Goal: Book appointment/travel/reservation

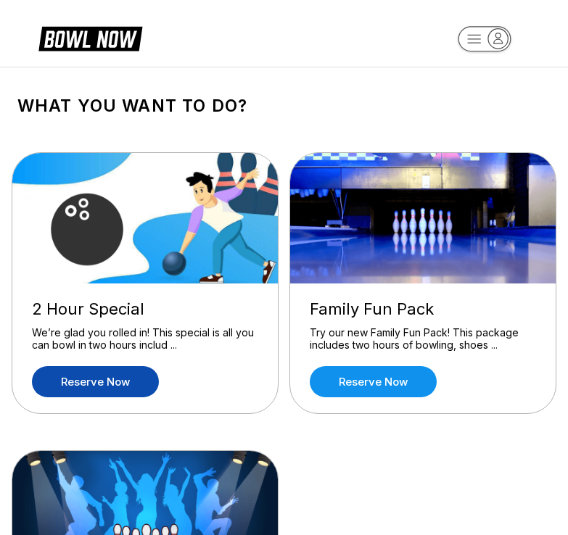
click at [139, 374] on link "Reserve now" at bounding box center [95, 381] width 127 height 31
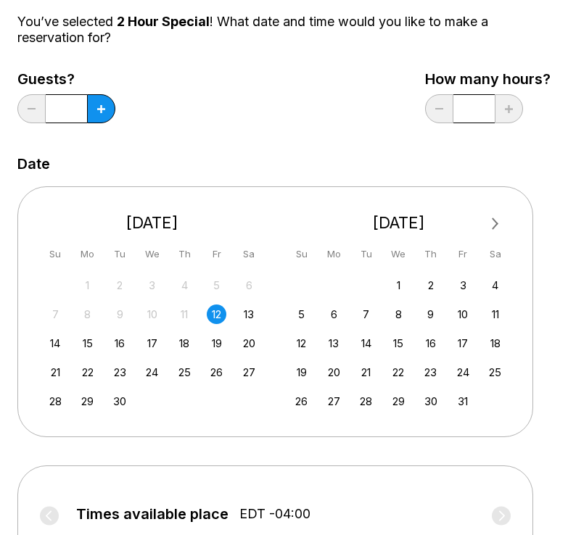
scroll to position [145, 0]
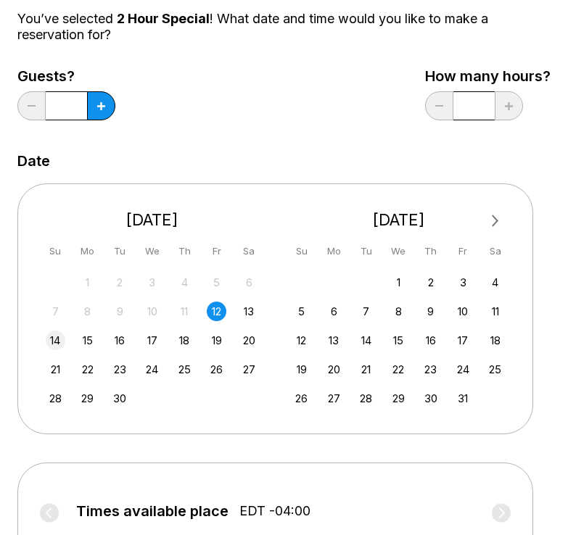
click at [57, 344] on div "14" at bounding box center [56, 341] width 20 height 20
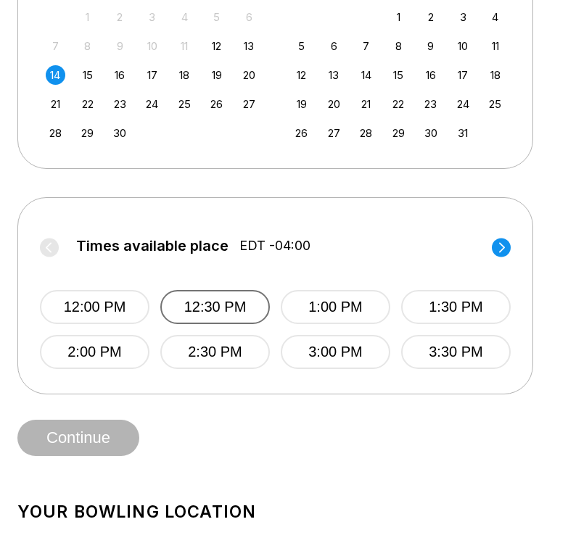
scroll to position [435, 0]
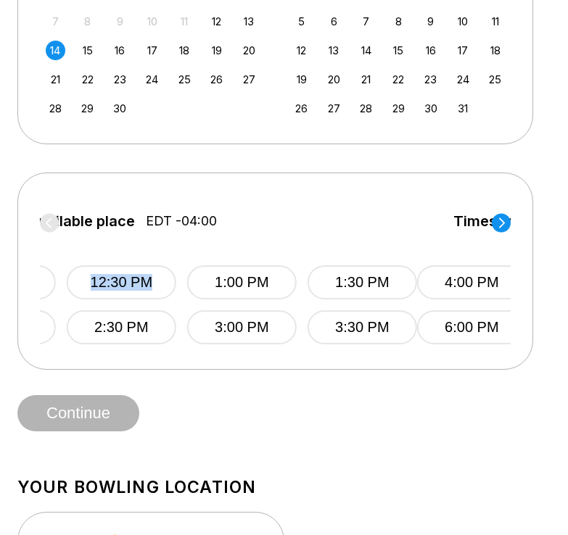
drag, startPoint x: 337, startPoint y: 218, endPoint x: 340, endPoint y: 255, distance: 37.1
click at [340, 255] on div "Times available place EDT -04:00 12:00 PM 12:30 PM 1:00 PM 1:30 PM 2:00 PM 2:30…" at bounding box center [181, 269] width 471 height 149
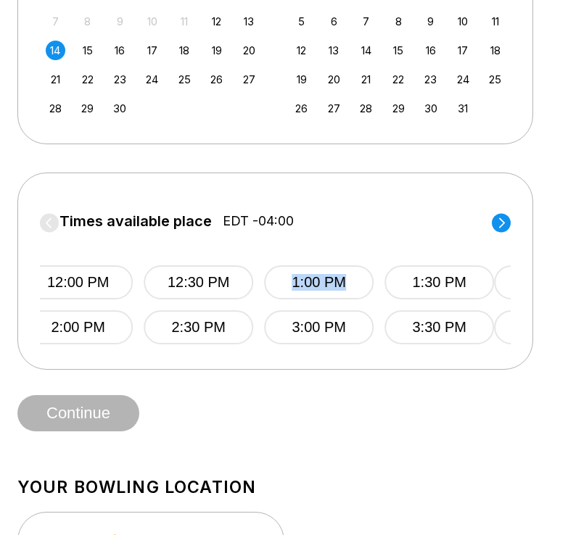
drag, startPoint x: 395, startPoint y: 239, endPoint x: 157, endPoint y: 245, distance: 237.3
click at [189, 242] on div "12:00 PM 12:30 PM 1:00 PM 1:30 PM 2:00 PM 2:30 PM 3:00 PM 3:30 PM" at bounding box center [258, 291] width 471 height 108
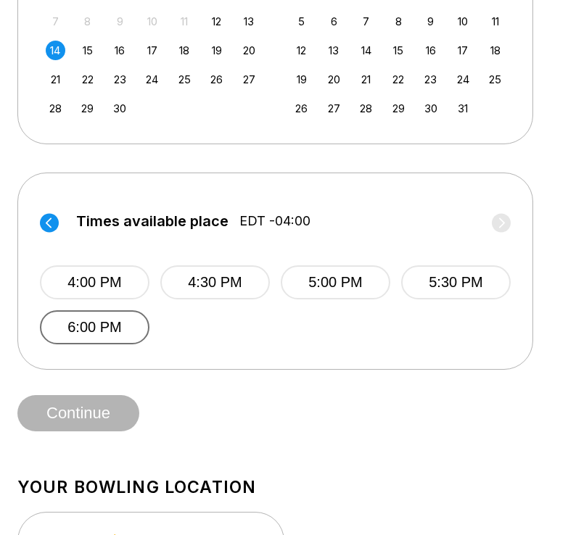
click at [118, 334] on button "6:00 PM" at bounding box center [95, 328] width 110 height 34
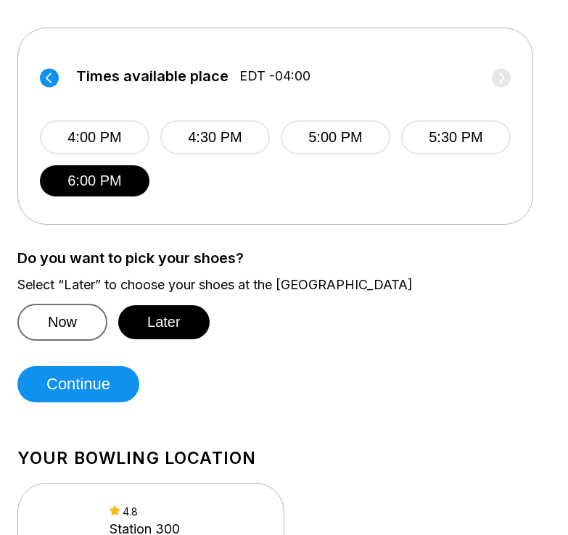
click at [75, 320] on button "Now" at bounding box center [62, 322] width 90 height 37
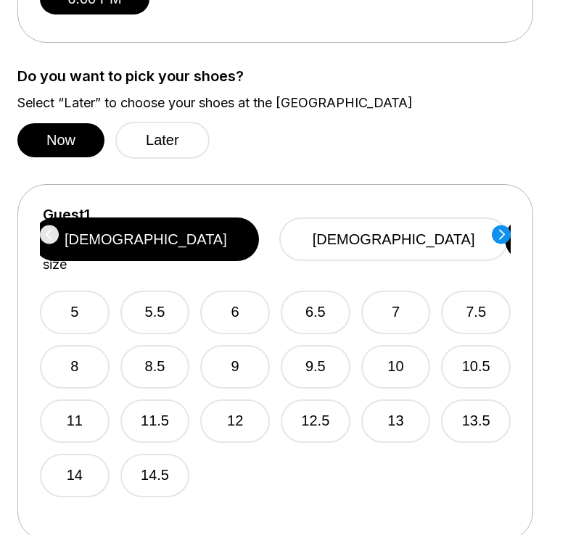
scroll to position [726, 0]
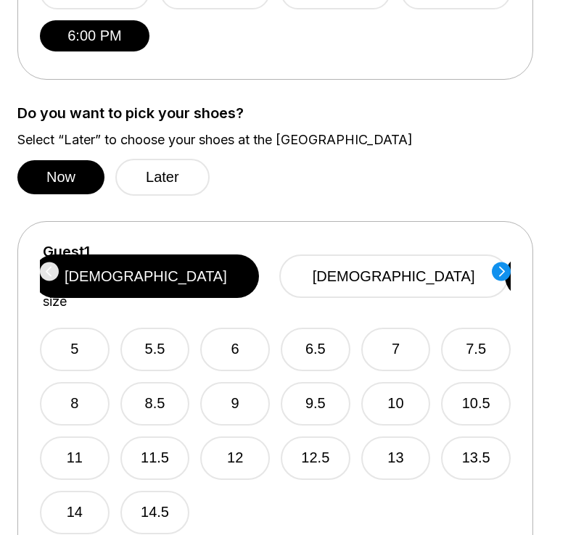
click at [509, 267] on circle at bounding box center [501, 271] width 19 height 19
click at [57, 266] on circle at bounding box center [49, 271] width 19 height 19
click at [504, 274] on circle at bounding box center [501, 271] width 19 height 19
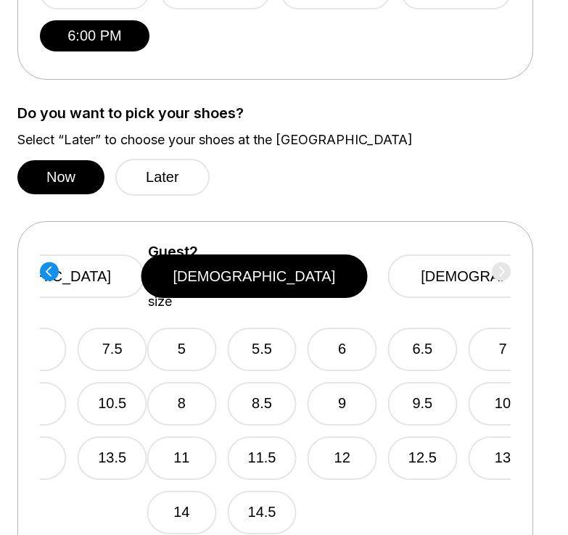
click at [504, 274] on button "[DEMOGRAPHIC_DATA]" at bounding box center [501, 277] width 229 height 44
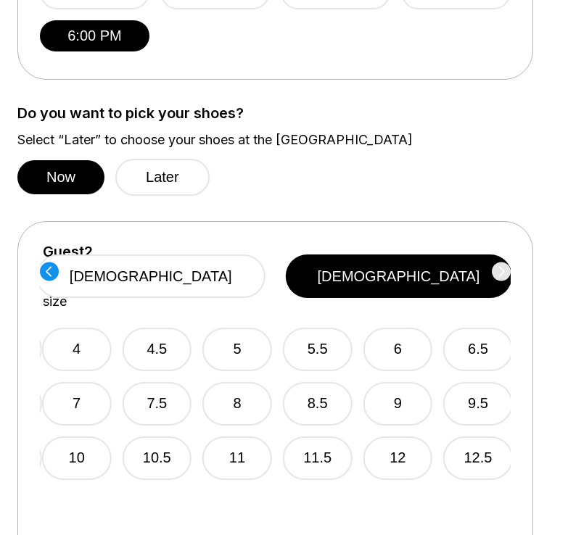
click at [504, 274] on div "Guest 2 Select shoe size [DEMOGRAPHIC_DATA] [DEMOGRAPHIC_DATA]" at bounding box center [277, 277] width 471 height 66
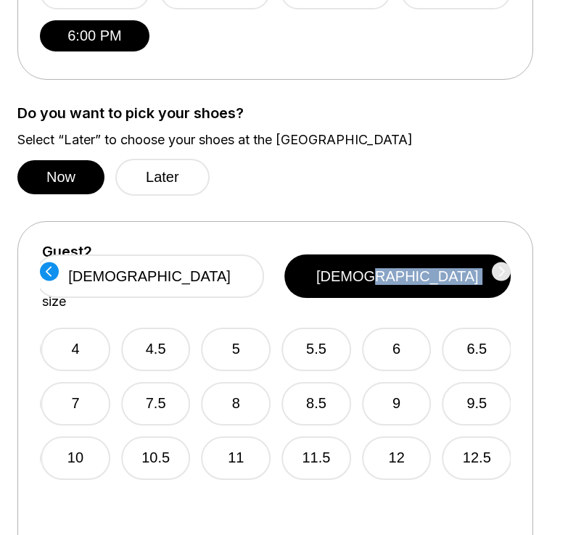
click at [504, 274] on div "Guest 2 Select shoe size [DEMOGRAPHIC_DATA] [DEMOGRAPHIC_DATA]" at bounding box center [276, 277] width 471 height 66
click at [504, 274] on div "Guest 2 Select shoe size [DEMOGRAPHIC_DATA] [DEMOGRAPHIC_DATA]" at bounding box center [275, 277] width 471 height 66
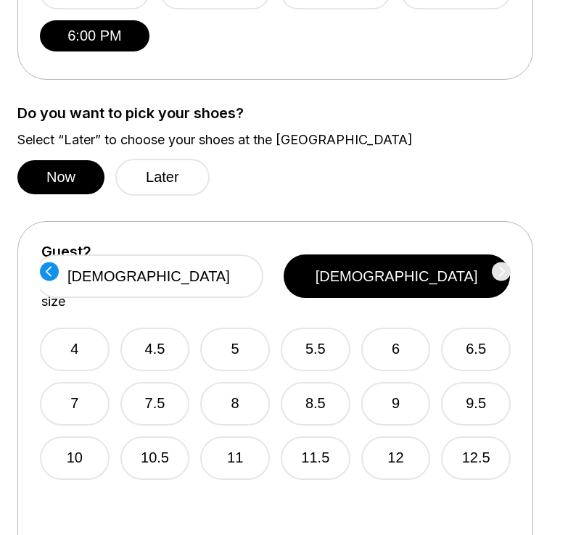
click at [40, 271] on icon at bounding box center [49, 272] width 19 height 20
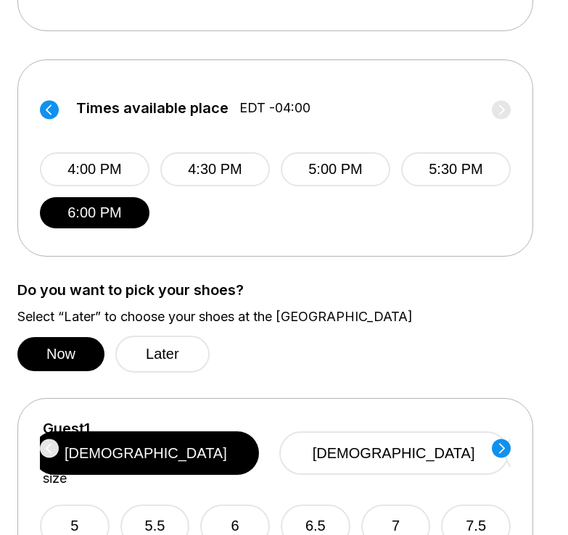
scroll to position [540, 0]
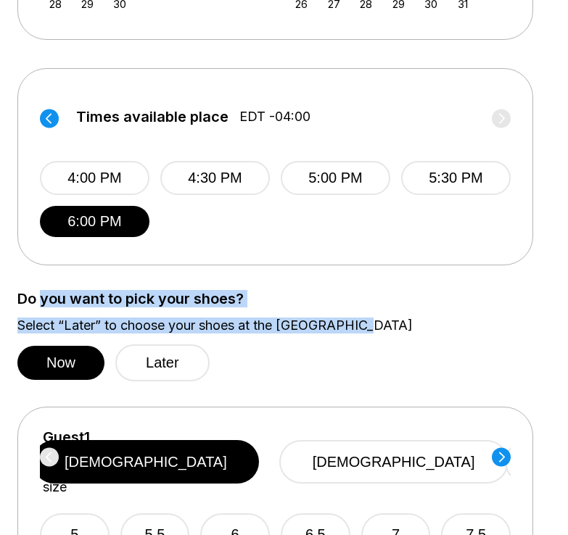
drag, startPoint x: 40, startPoint y: 294, endPoint x: 363, endPoint y: 336, distance: 325.6
click at [363, 336] on div "Do you want to pick your shoes? Select “Later” to choose your shoes at the [GEO…" at bounding box center [283, 336] width 533 height 91
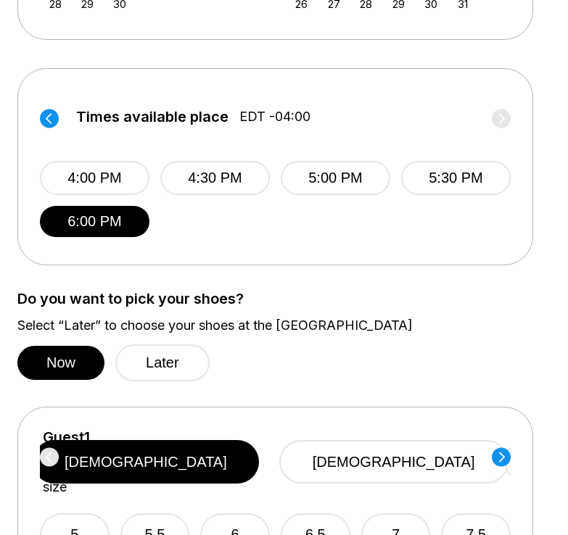
click at [368, 340] on div "Do you want to pick your shoes? Select “Later” to choose your shoes at the [GEO…" at bounding box center [283, 336] width 533 height 91
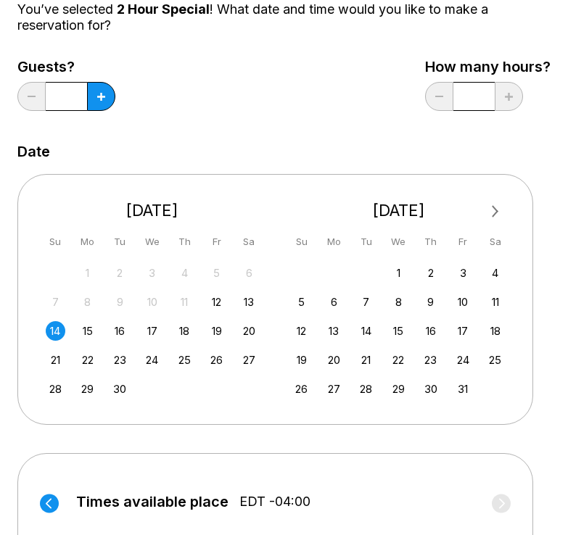
scroll to position [0, 0]
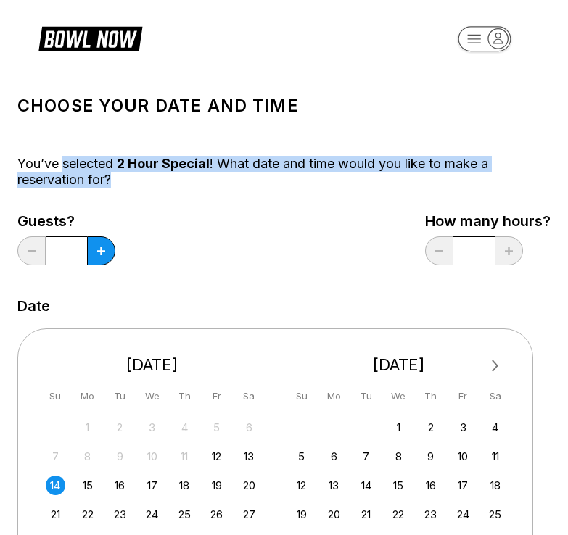
drag, startPoint x: 62, startPoint y: 170, endPoint x: 364, endPoint y: 184, distance: 302.9
click at [364, 184] on div "You’ve selected 2 Hour Special ! What date and time would you like to make a re…" at bounding box center [283, 172] width 533 height 32
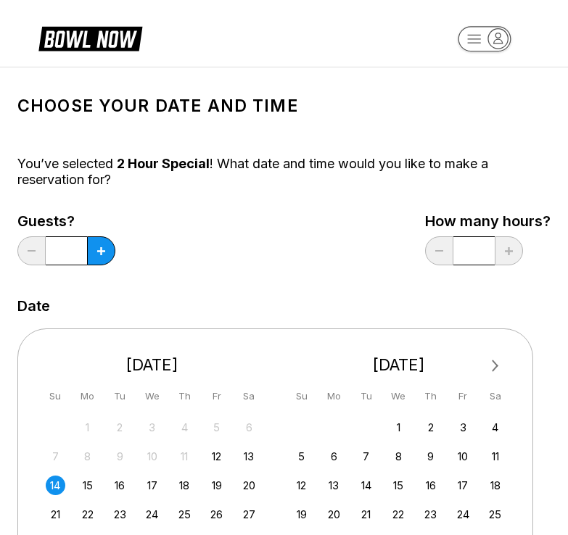
click at [332, 214] on div "Guests? * How many hours? *" at bounding box center [283, 242] width 533 height 59
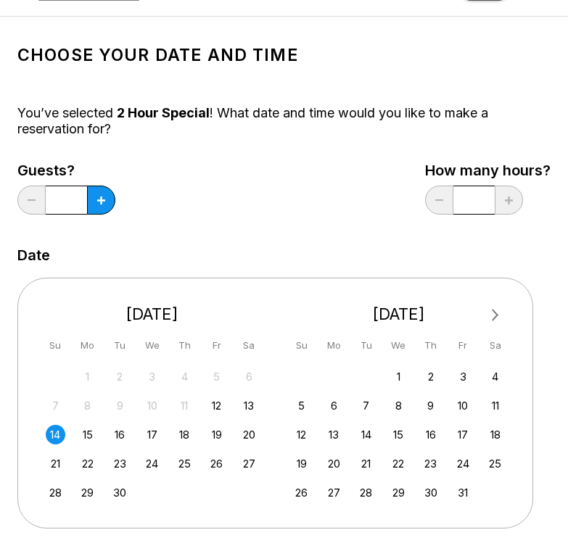
scroll to position [73, 0]
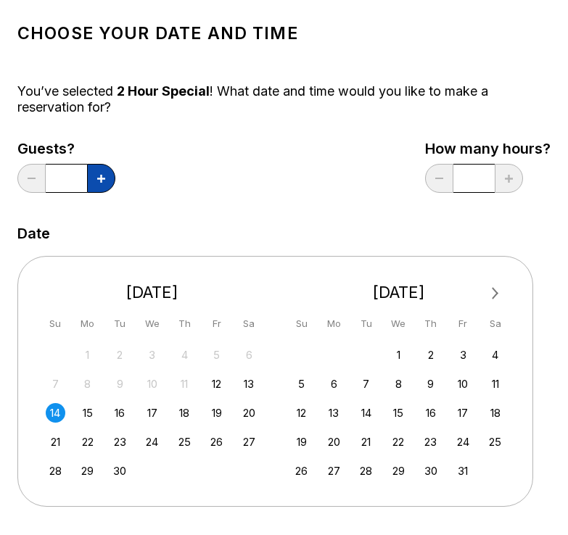
click at [102, 184] on button at bounding box center [101, 178] width 28 height 29
type input "*"
click at [376, 206] on div "Choose your Date and time You’ve selected 2 Hour Special ! What date and time w…" at bounding box center [283, 395] width 533 height 766
click at [245, 240] on div "Date" at bounding box center [283, 234] width 533 height 16
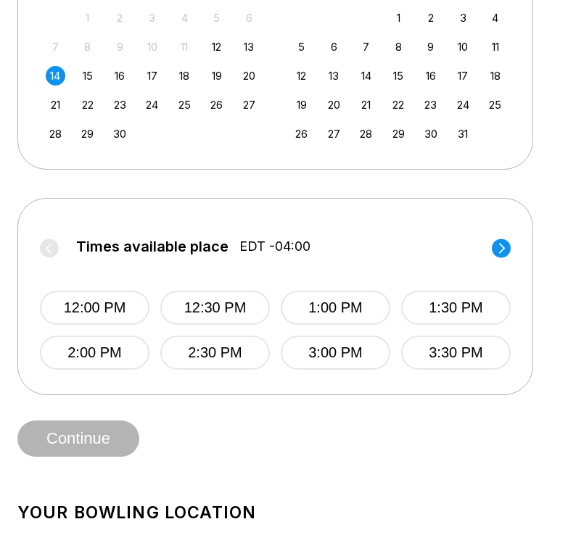
scroll to position [435, 0]
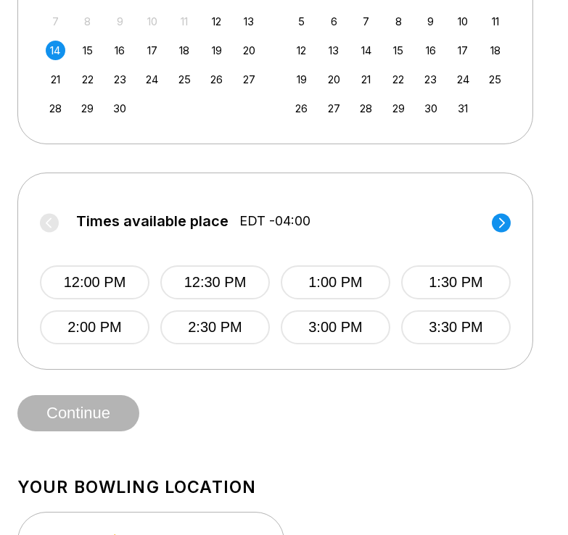
click at [494, 228] on circle at bounding box center [501, 222] width 19 height 19
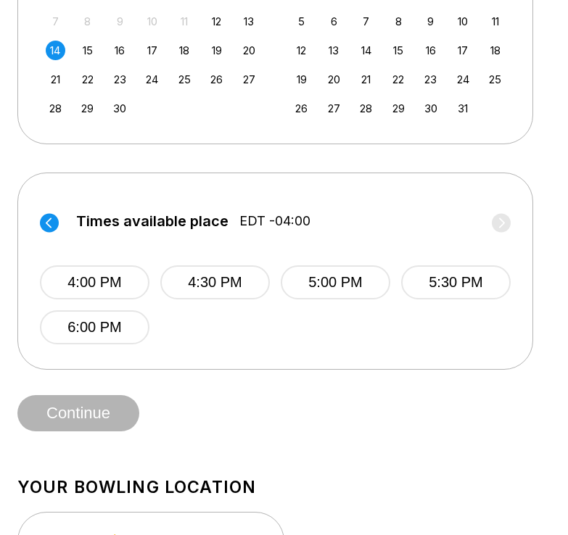
click at [51, 226] on circle at bounding box center [49, 222] width 19 height 19
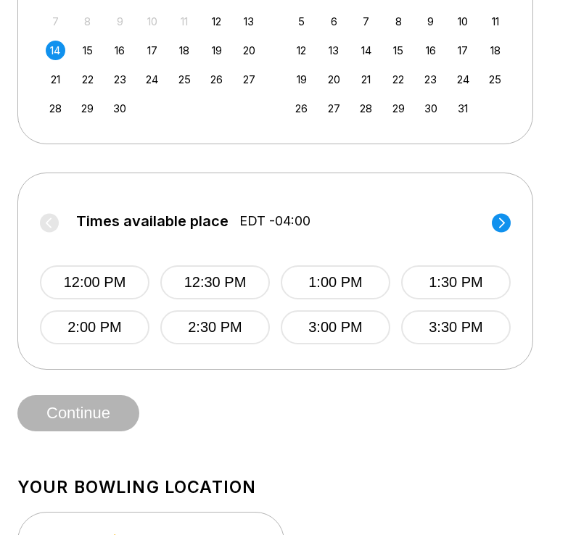
click at [509, 219] on circle at bounding box center [501, 222] width 19 height 19
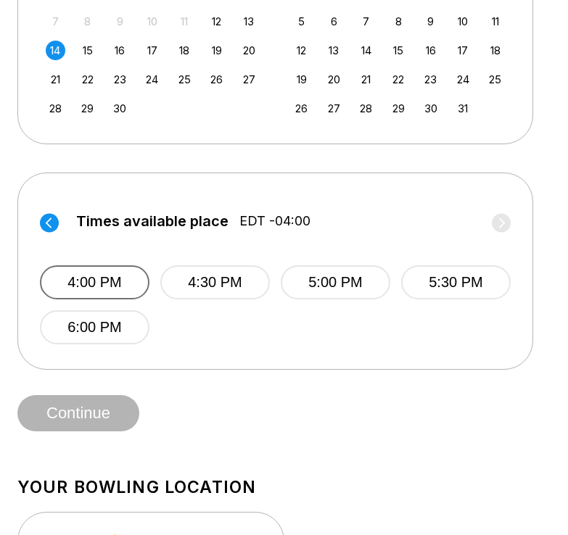
click at [138, 288] on button "4:00 PM" at bounding box center [95, 283] width 110 height 34
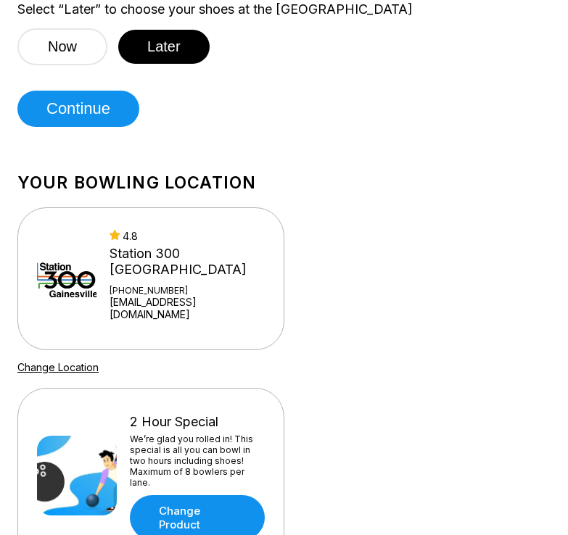
scroll to position [653, 0]
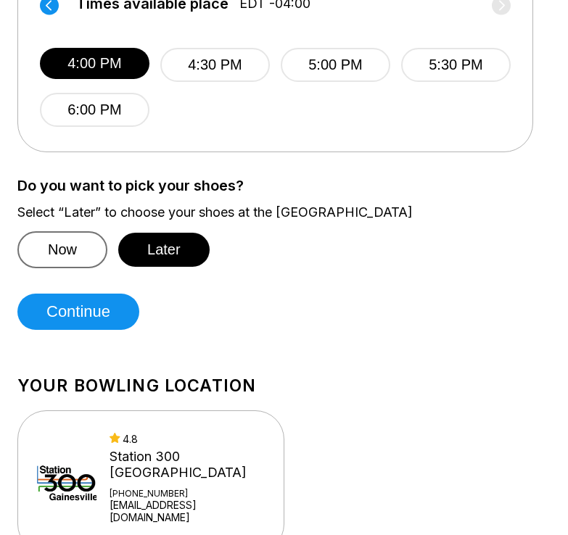
click at [54, 249] on button "Now" at bounding box center [62, 249] width 90 height 37
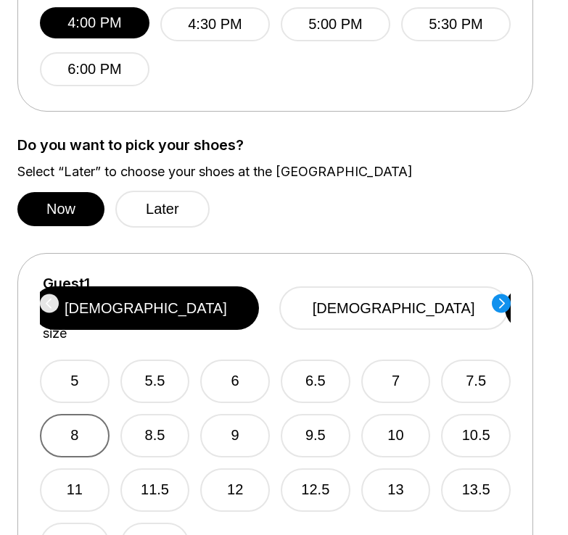
scroll to position [726, 0]
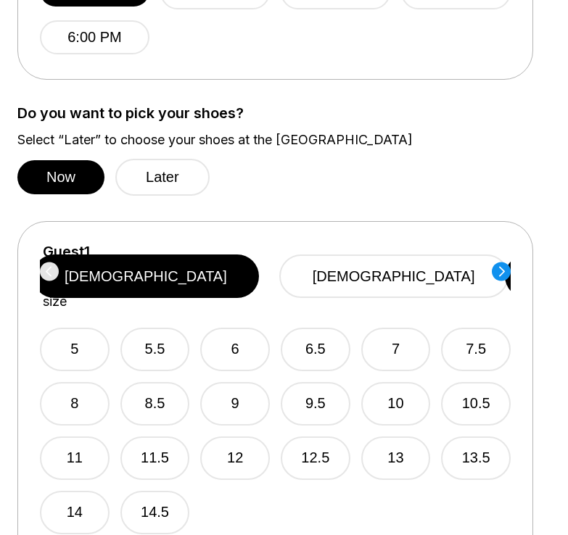
click at [90, 279] on label "Select shoe size" at bounding box center [66, 286] width 47 height 48
click at [525, 268] on div "Guest 1 Select shoe size [DEMOGRAPHIC_DATA] [DEMOGRAPHIC_DATA] 5 5.5 6 6.5 7 7.…" at bounding box center [275, 399] width 516 height 357
click at [297, 189] on div "Now Later" at bounding box center [275, 177] width 516 height 37
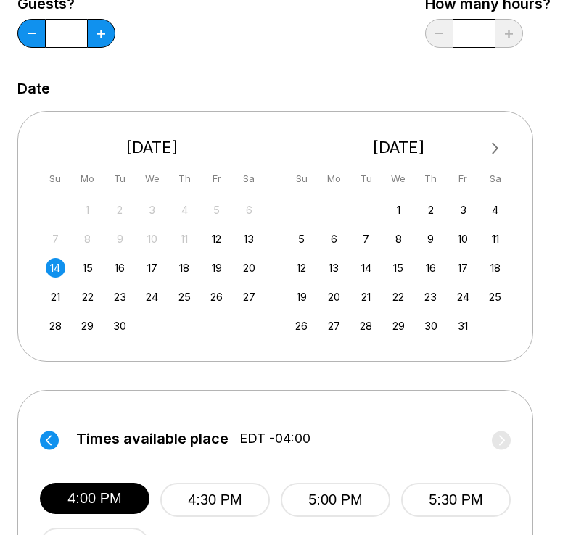
scroll to position [0, 0]
